Goal: Task Accomplishment & Management: Manage account settings

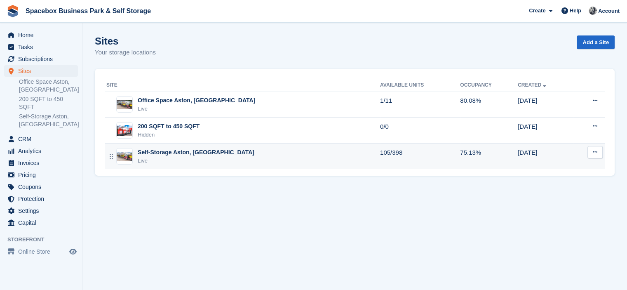
click at [222, 156] on div "Self-Storage Aston, Birmingham Live" at bounding box center [243, 156] width 274 height 17
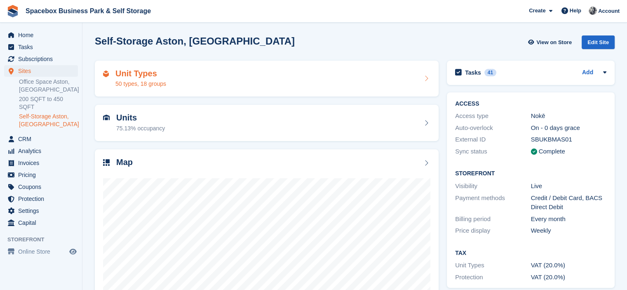
click at [175, 78] on div "Unit Types 50 types, 18 groups" at bounding box center [266, 79] width 327 height 20
click at [158, 84] on div "50 types, 18 groups" at bounding box center [140, 84] width 51 height 9
click at [201, 79] on div "Unit Types 50 types, 18 groups" at bounding box center [266, 79] width 327 height 20
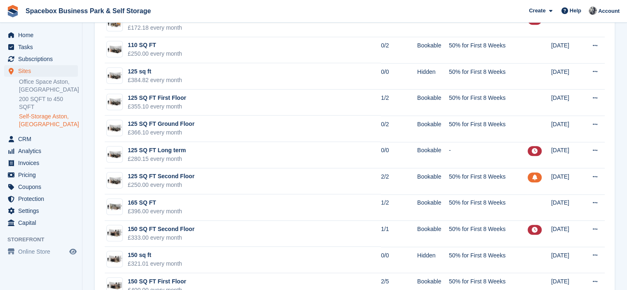
scroll to position [963, 0]
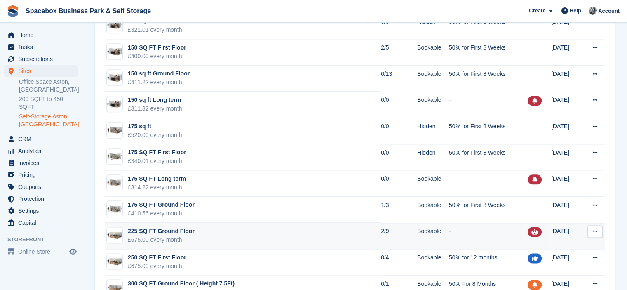
click at [198, 231] on td "225 SQ FT Ground Floor £675.00 every month" at bounding box center [243, 236] width 276 height 26
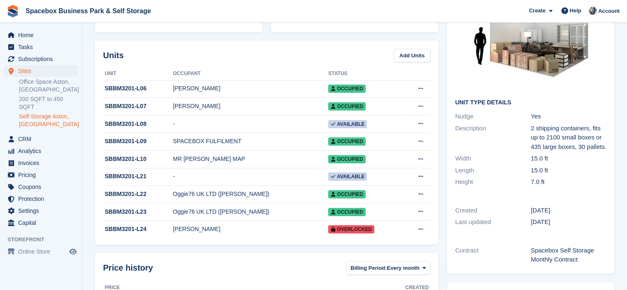
scroll to position [85, 0]
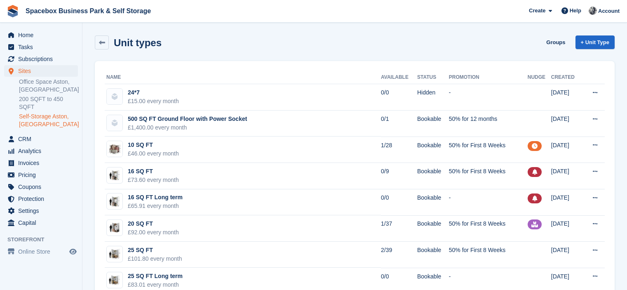
scroll to position [963, 0]
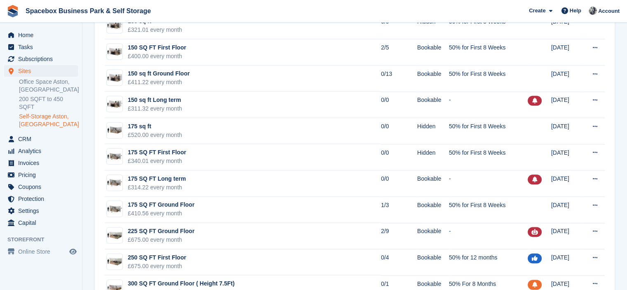
click at [151, 10] on span "Spacebox Business Park & Self Storage Create Subscription Invoice Contact Deal …" at bounding box center [313, 11] width 627 height 22
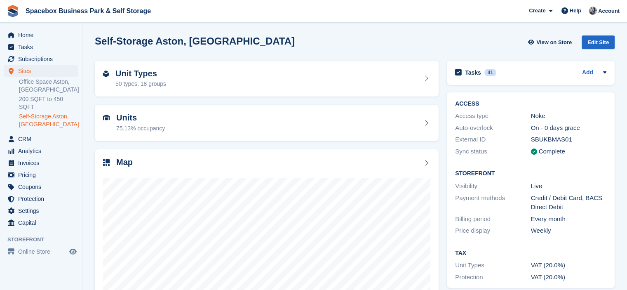
click at [199, 118] on div "Units 75.13% occupancy" at bounding box center [266, 123] width 327 height 20
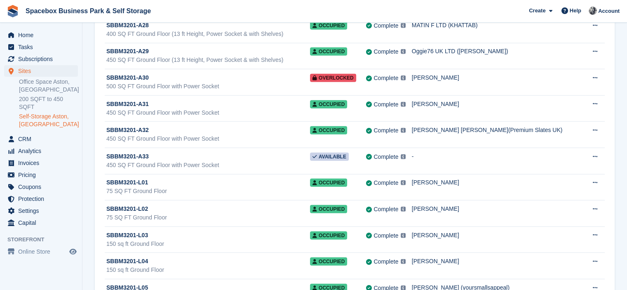
scroll to position [8766, 0]
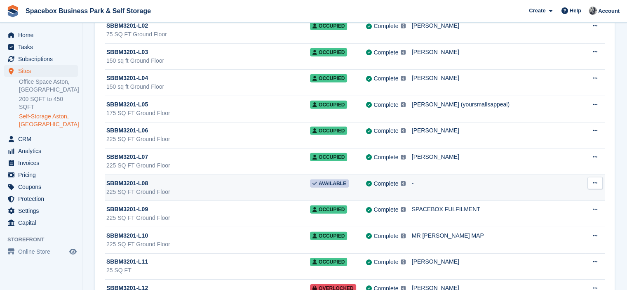
click at [589, 177] on button at bounding box center [595, 183] width 15 height 12
click at [539, 205] on p "Unit activity" at bounding box center [563, 210] width 72 height 11
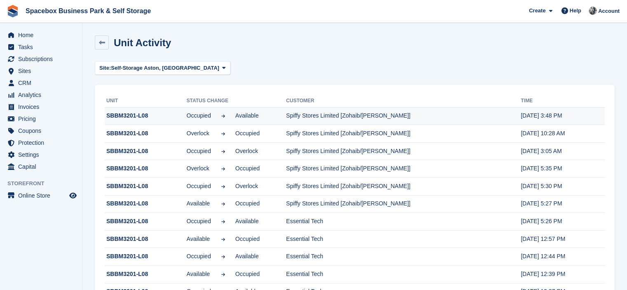
drag, startPoint x: 284, startPoint y: 118, endPoint x: 398, endPoint y: 112, distance: 114.8
click at [398, 112] on tr "SBBM3201-L08 Occupied Available Spiffy Stores Limited [Zohaib/izram shah] 19 Au…" at bounding box center [355, 116] width 500 height 18
click at [358, 73] on div "Site: Self-Storage Aston, Birmingham All Office Space Aston, Birmingham 200 SQF…" at bounding box center [355, 68] width 520 height 14
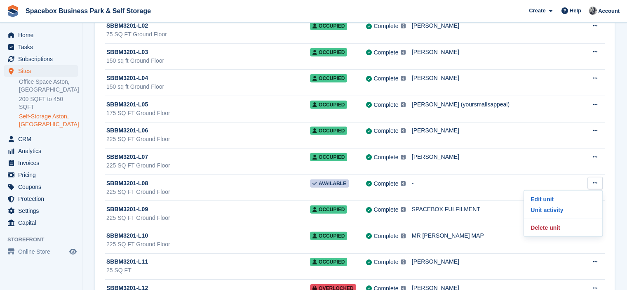
scroll to position [8512, 0]
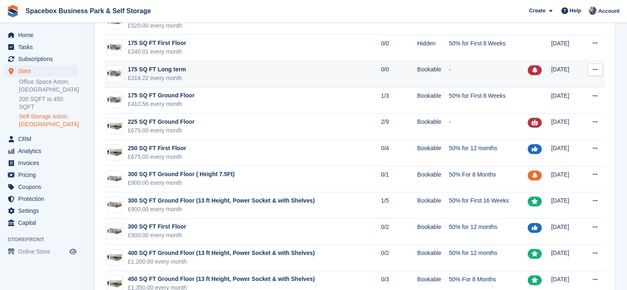
scroll to position [1120, 0]
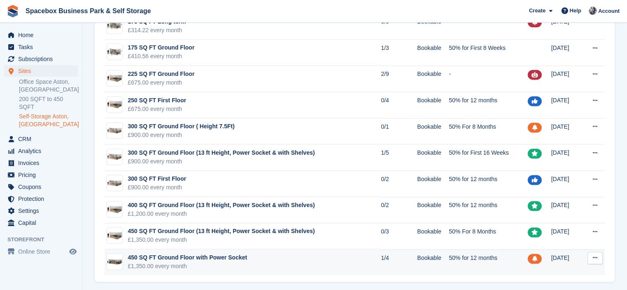
click at [250, 256] on td "450 SQ FT Ground Floor with Power Socket £1,350.00 every month" at bounding box center [243, 262] width 276 height 26
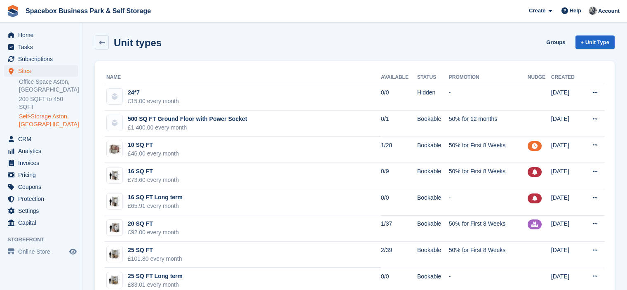
scroll to position [1120, 0]
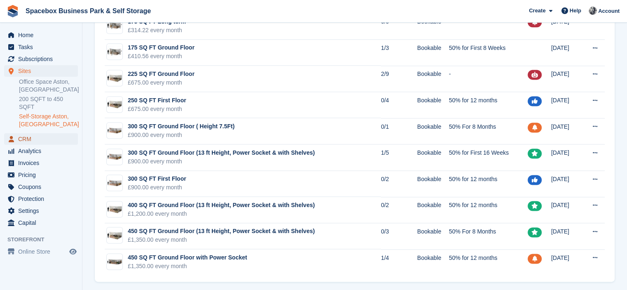
click at [31, 133] on span "CRM" at bounding box center [42, 139] width 49 height 12
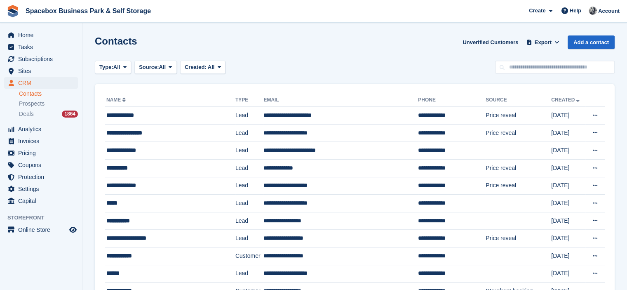
click at [253, 71] on div "Type: All All Lead Customer Source: All All Storefront Backoffice Pre-Opening i…" at bounding box center [355, 68] width 520 height 14
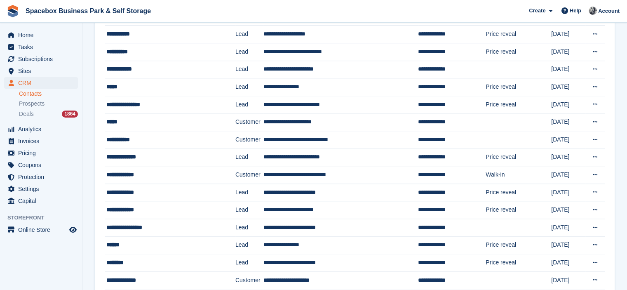
scroll to position [627, 0]
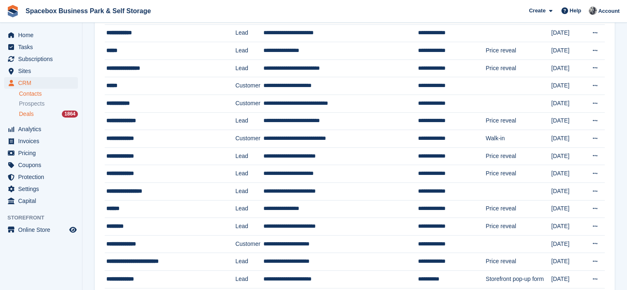
click at [35, 117] on div "Deals 1864" at bounding box center [48, 114] width 59 height 8
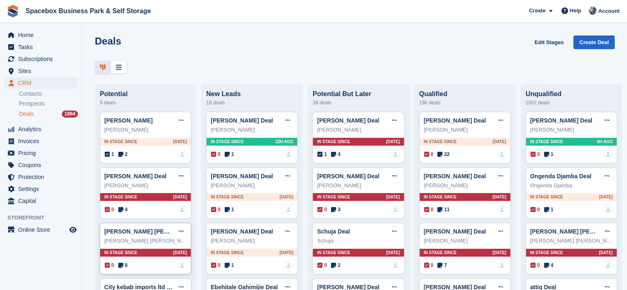
click at [120, 265] on icon at bounding box center [120, 265] width 5 height 6
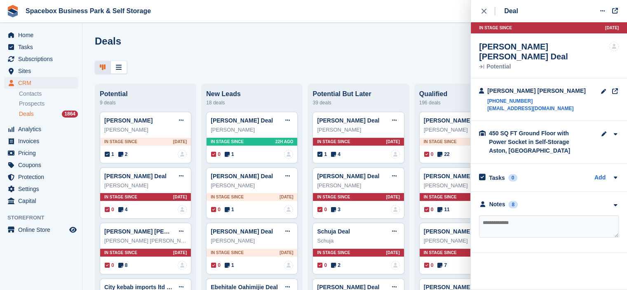
click at [518, 215] on textarea at bounding box center [549, 226] width 140 height 22
paste textarea "**********"
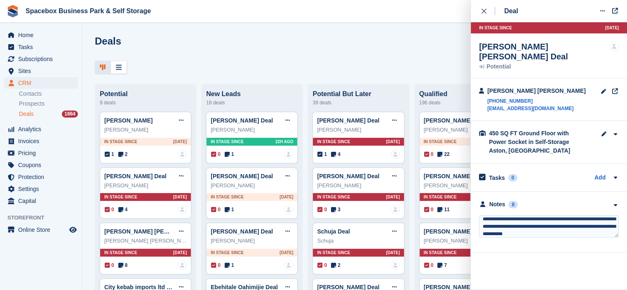
scroll to position [3, 0]
drag, startPoint x: 521, startPoint y: 210, endPoint x: 463, endPoint y: 212, distance: 57.8
click at [463, 212] on body "Spacebox Business Park & Self Storage Create Subscription Invoice Contact Deal …" at bounding box center [313, 145] width 627 height 290
click at [555, 218] on textarea "**********" at bounding box center [549, 226] width 140 height 22
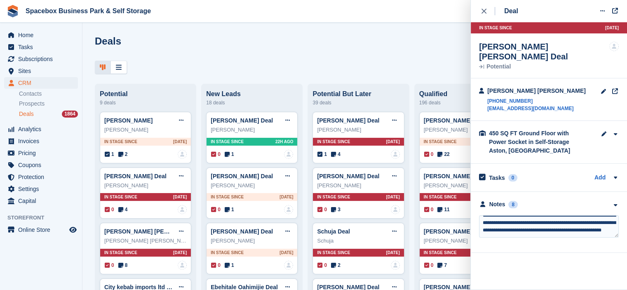
paste textarea "**********"
type textarea "**********"
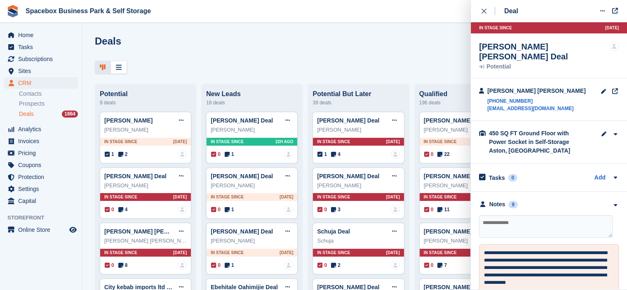
click at [268, 67] on div at bounding box center [355, 68] width 520 height 14
click at [179, 232] on icon at bounding box center [181, 230] width 5 height 5
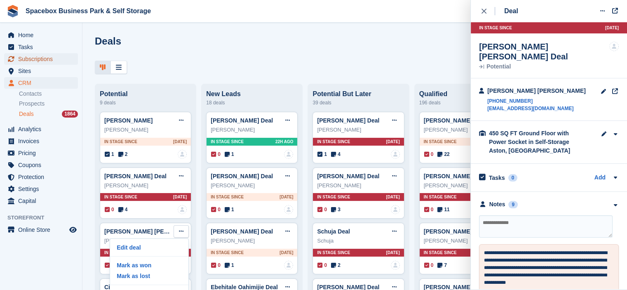
click at [42, 62] on span "Subscriptions" at bounding box center [42, 59] width 49 height 12
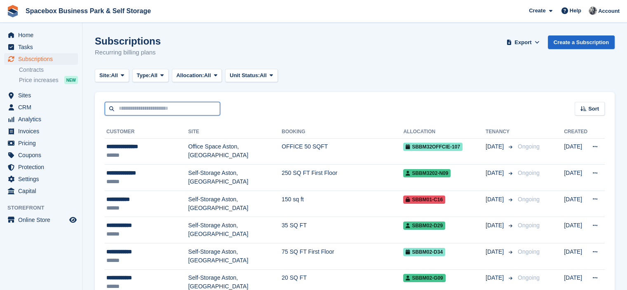
click at [135, 108] on input "text" at bounding box center [162, 109] width 115 height 14
type input "******"
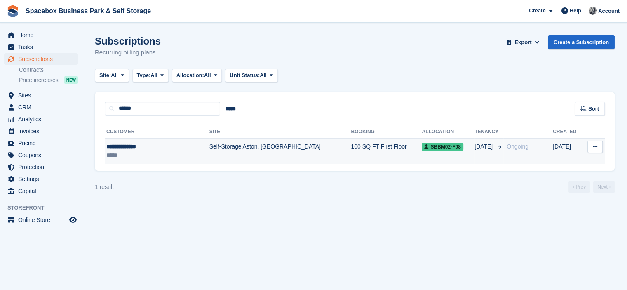
click at [209, 149] on td "Self-Storage Aston, [GEOGRAPHIC_DATA]" at bounding box center [280, 151] width 142 height 26
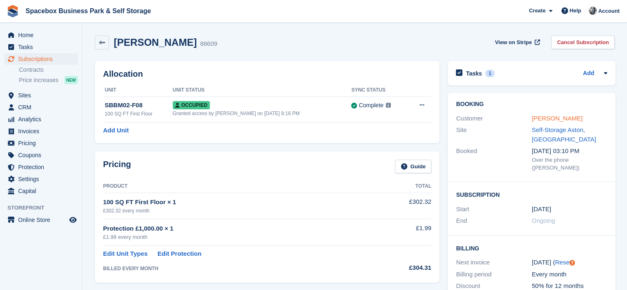
click at [551, 117] on link "[PERSON_NAME]" at bounding box center [557, 118] width 51 height 7
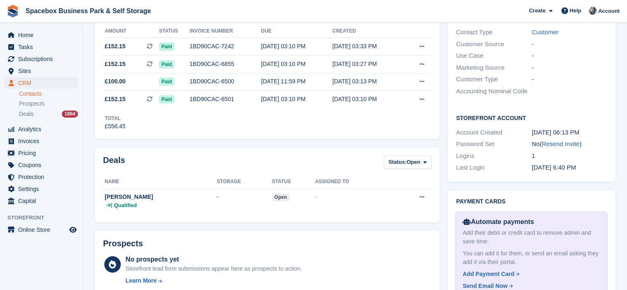
scroll to position [234, 0]
click link "Resend Invite"
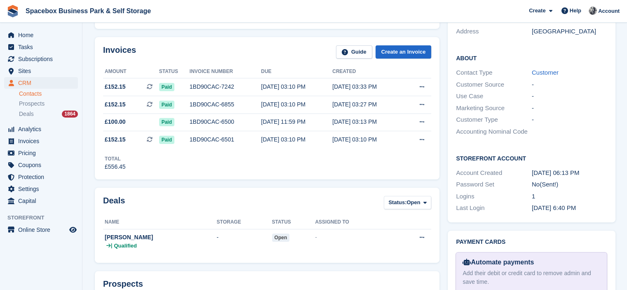
scroll to position [0, 0]
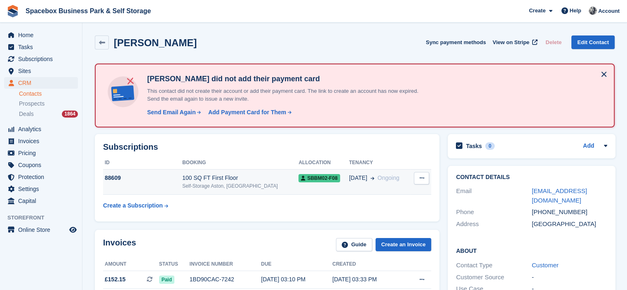
click td "SBBM02-F08"
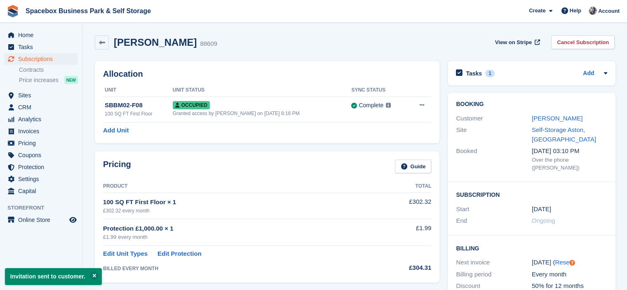
click at [344, 67] on div "Allocation Unit Unit Status Sync Status SBBM02-F08 100 SQ FT First Floor Occupi…" at bounding box center [267, 102] width 345 height 82
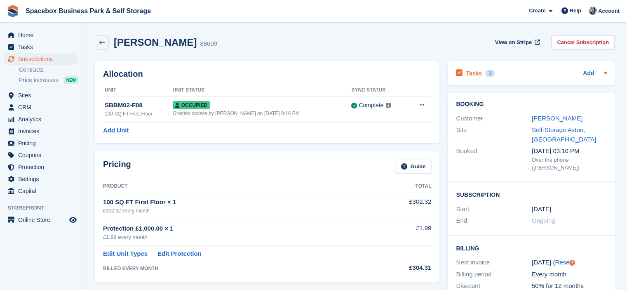
click at [534, 68] on div "Tasks 1 Add" at bounding box center [531, 73] width 151 height 11
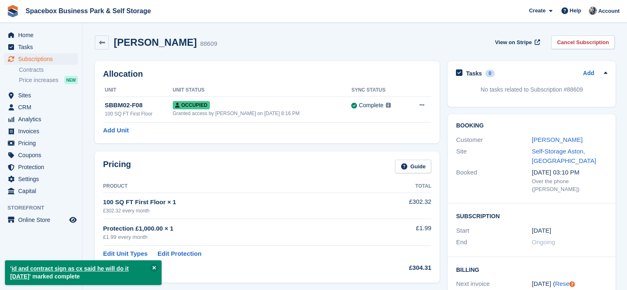
click at [292, 63] on div "Allocation Unit Unit Status Sync Status SBBM02-F08 100 SQ FT First Floor Occupi…" at bounding box center [267, 102] width 345 height 82
click at [551, 143] on link "[PERSON_NAME]" at bounding box center [557, 139] width 51 height 7
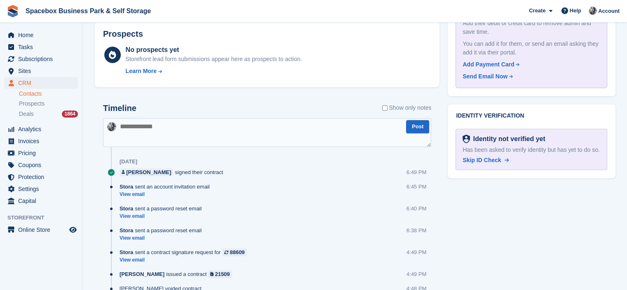
scroll to position [468, 0]
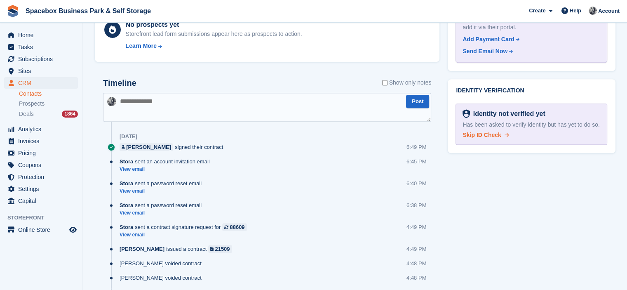
click at [469, 134] on span "Skip ID Check" at bounding box center [482, 135] width 38 height 7
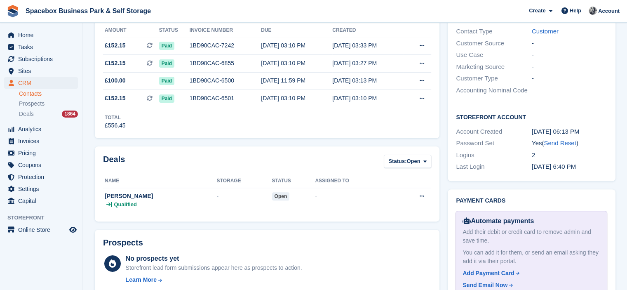
scroll to position [0, 0]
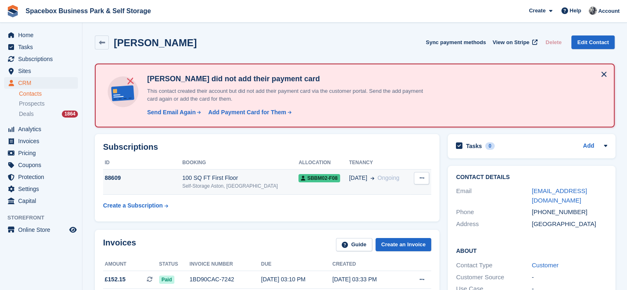
click at [205, 174] on div "100 SQ FT First Floor" at bounding box center [240, 178] width 116 height 9
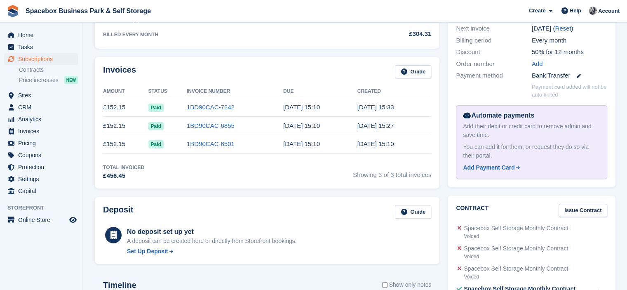
scroll to position [468, 0]
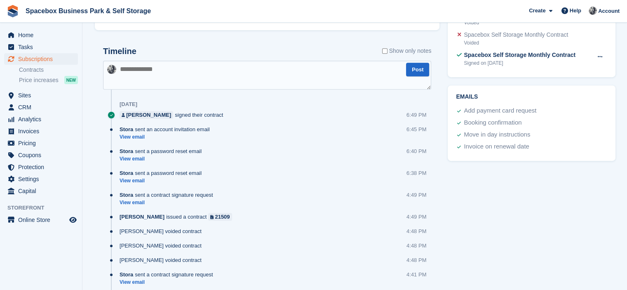
click at [167, 82] on textarea at bounding box center [267, 75] width 328 height 29
type textarea "**********"
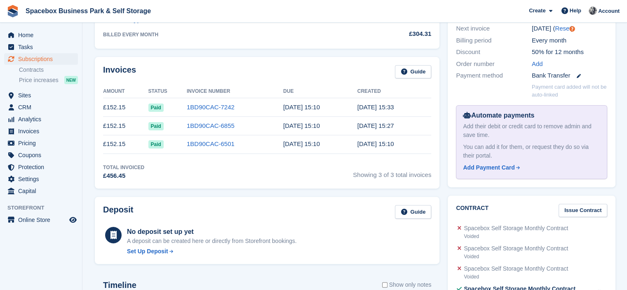
scroll to position [0, 0]
